Goal: Transaction & Acquisition: Register for event/course

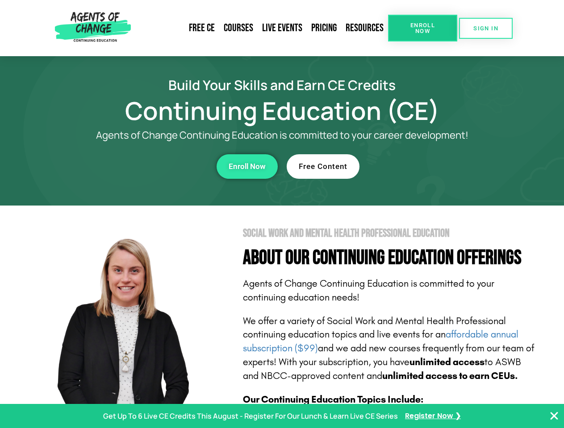
click at [282, 214] on section "Social Work and Mental Health Professional Education About Our Continuing Educa…" at bounding box center [282, 393] width 564 height 375
click at [422, 28] on span "Enroll Now" at bounding box center [422, 28] width 41 height 12
click at [486, 28] on span "SIGN IN" at bounding box center [485, 28] width 25 height 6
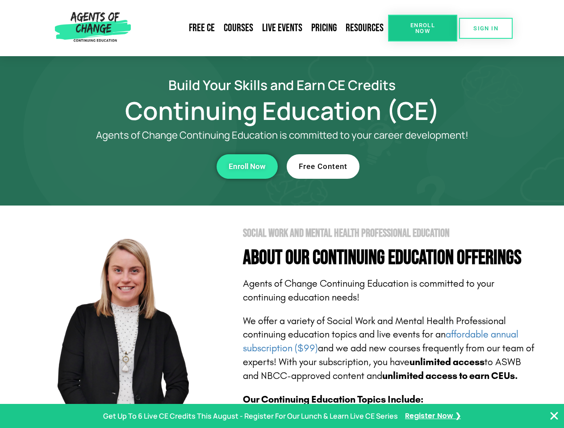
click at [155, 166] on div "Enroll Now" at bounding box center [154, 166] width 245 height 25
click at [247, 166] on span "Enroll Now" at bounding box center [247, 167] width 37 height 8
